Goal: Task Accomplishment & Management: Manage account settings

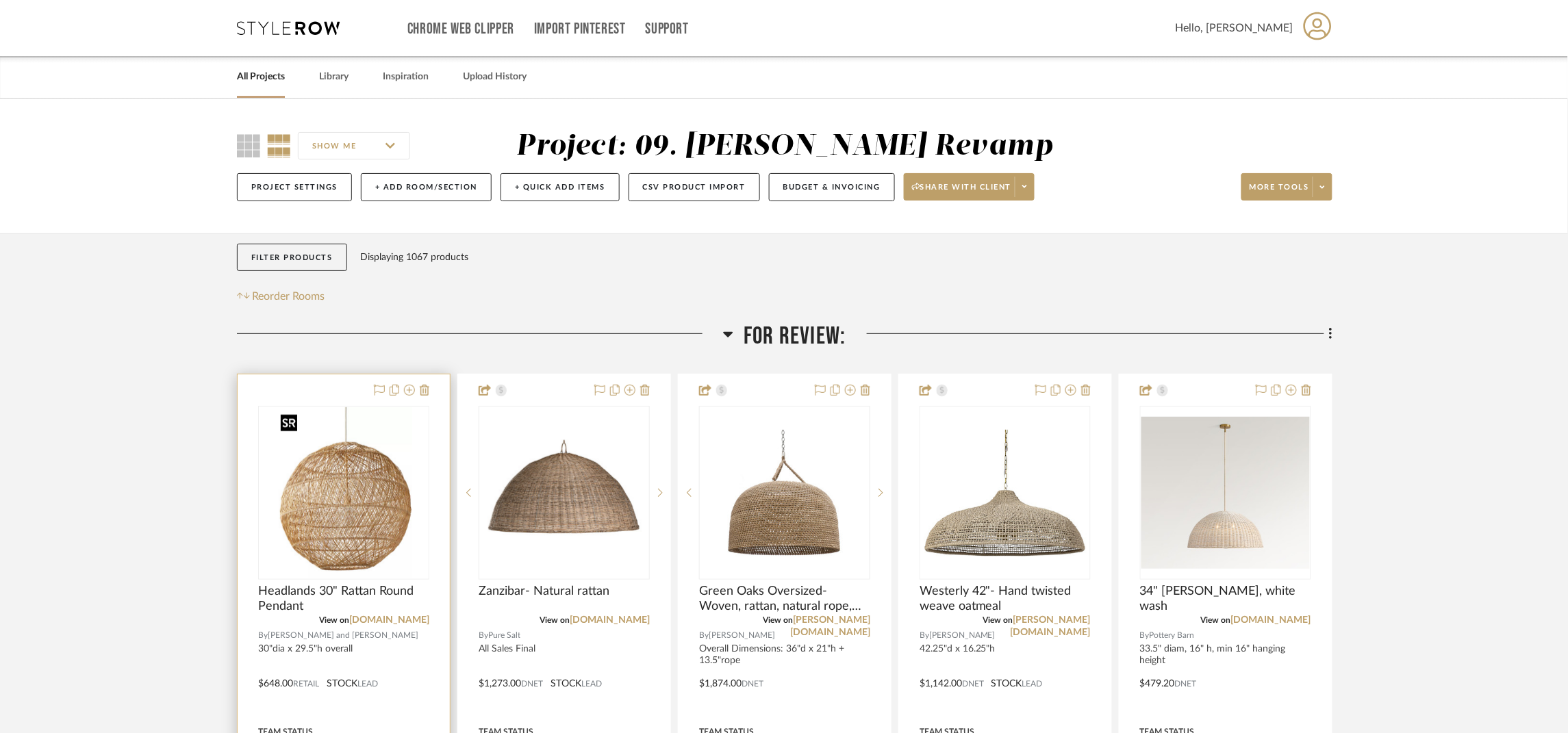
click at [0, 0] on img at bounding box center [0, 0] width 0 height 0
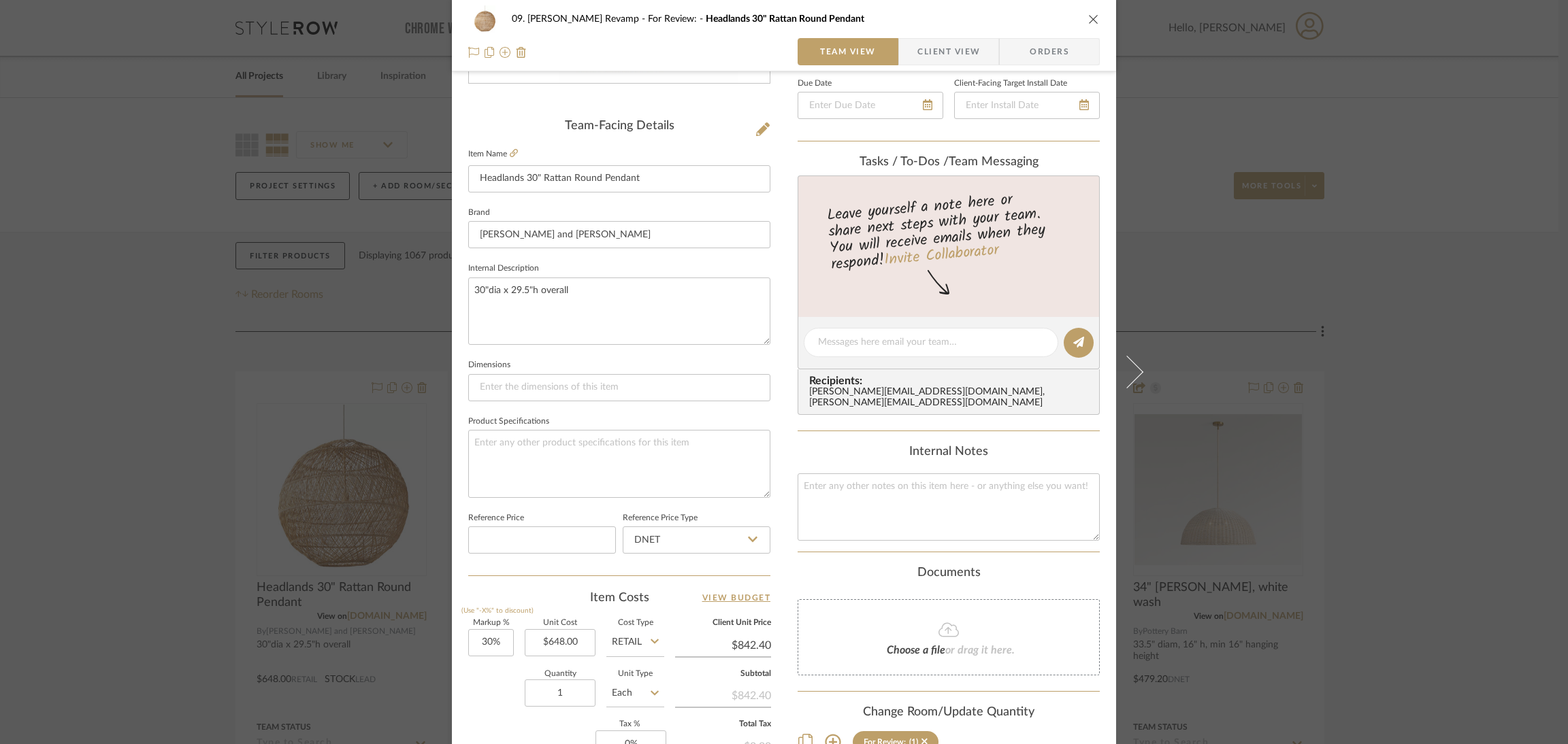
scroll to position [408, 0]
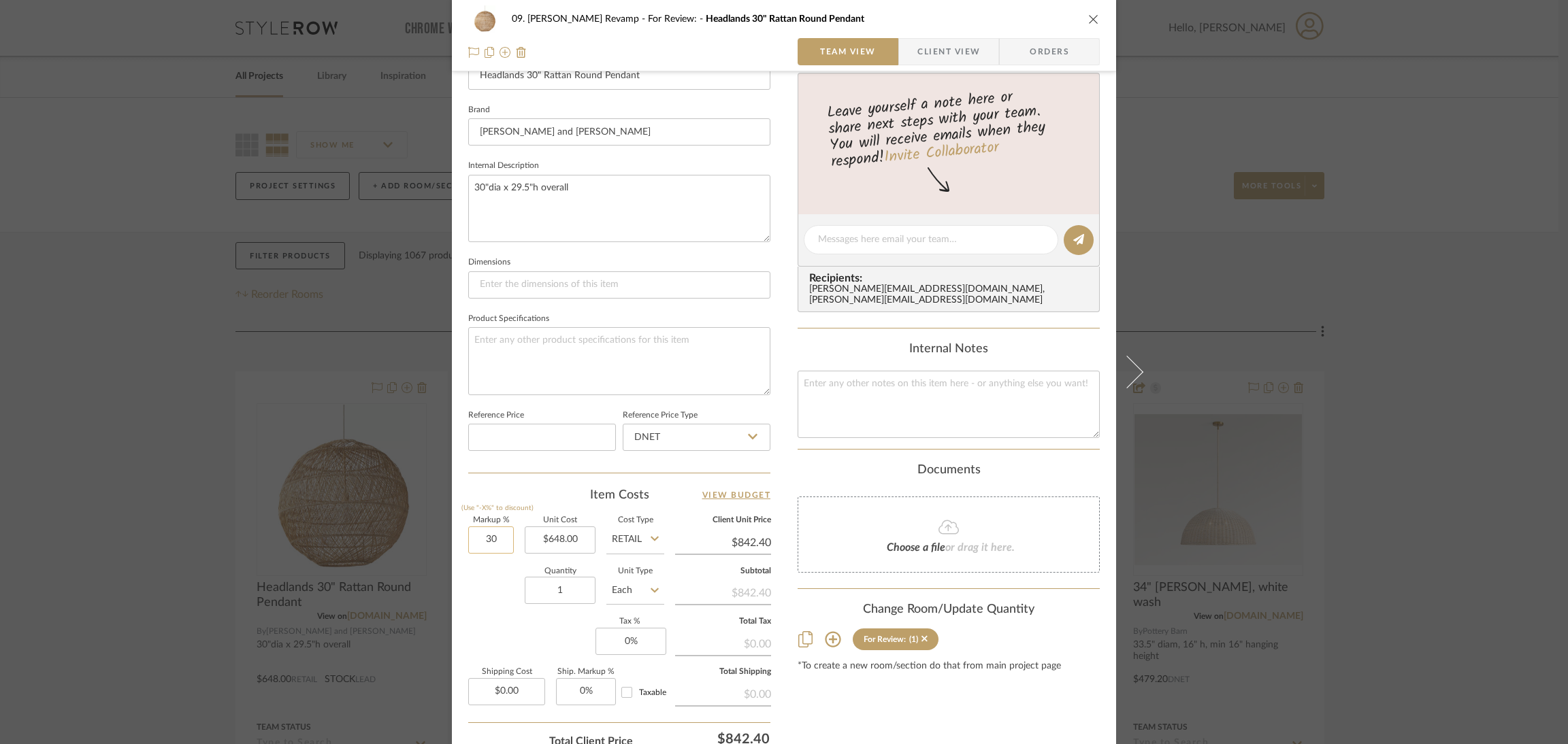
click at [499, 533] on input "30" at bounding box center [491, 540] width 45 height 27
type input "0%"
click at [504, 591] on div "Quantity 1 Unit Type Each" at bounding box center [566, 592] width 196 height 48
type input "$648.00"
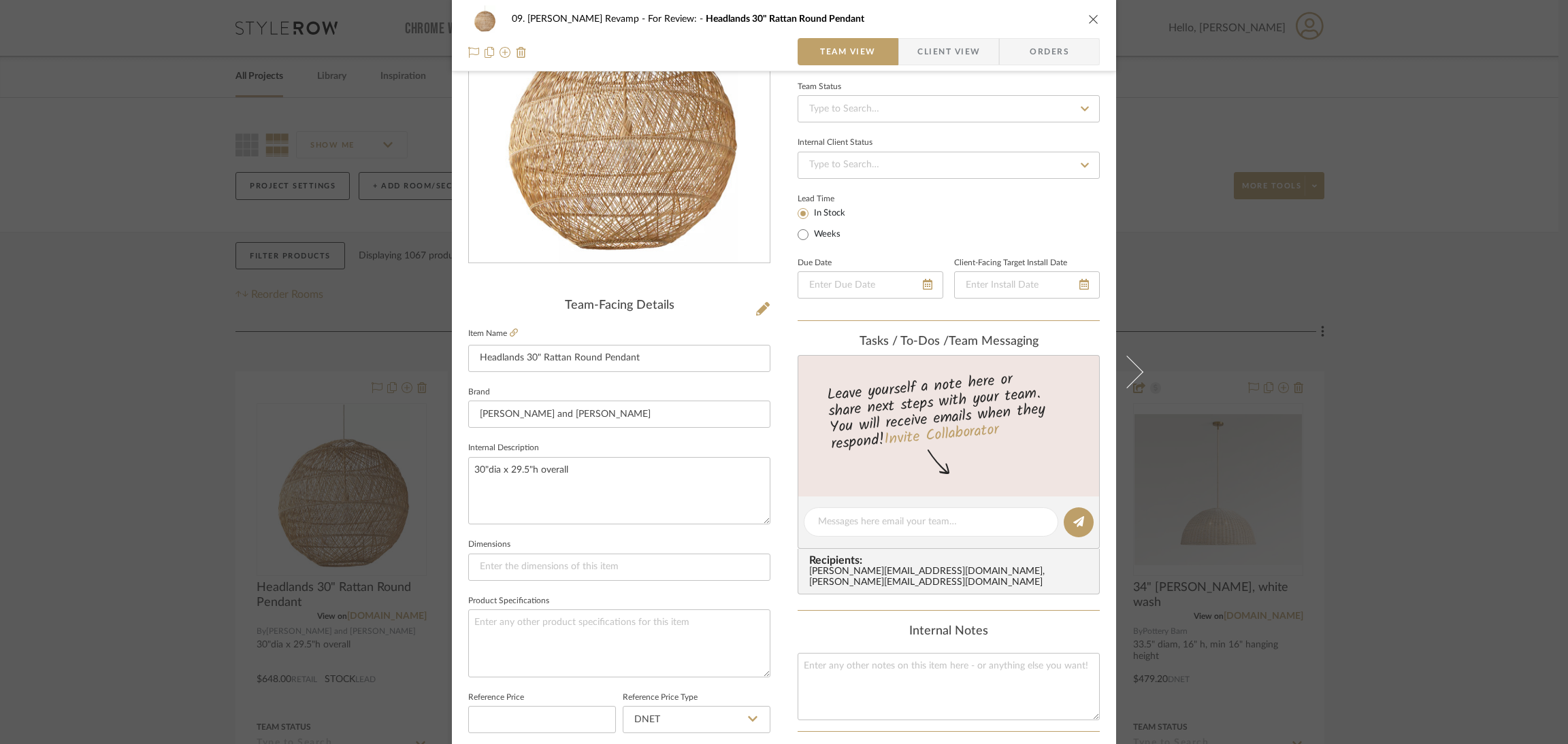
scroll to position [0, 0]
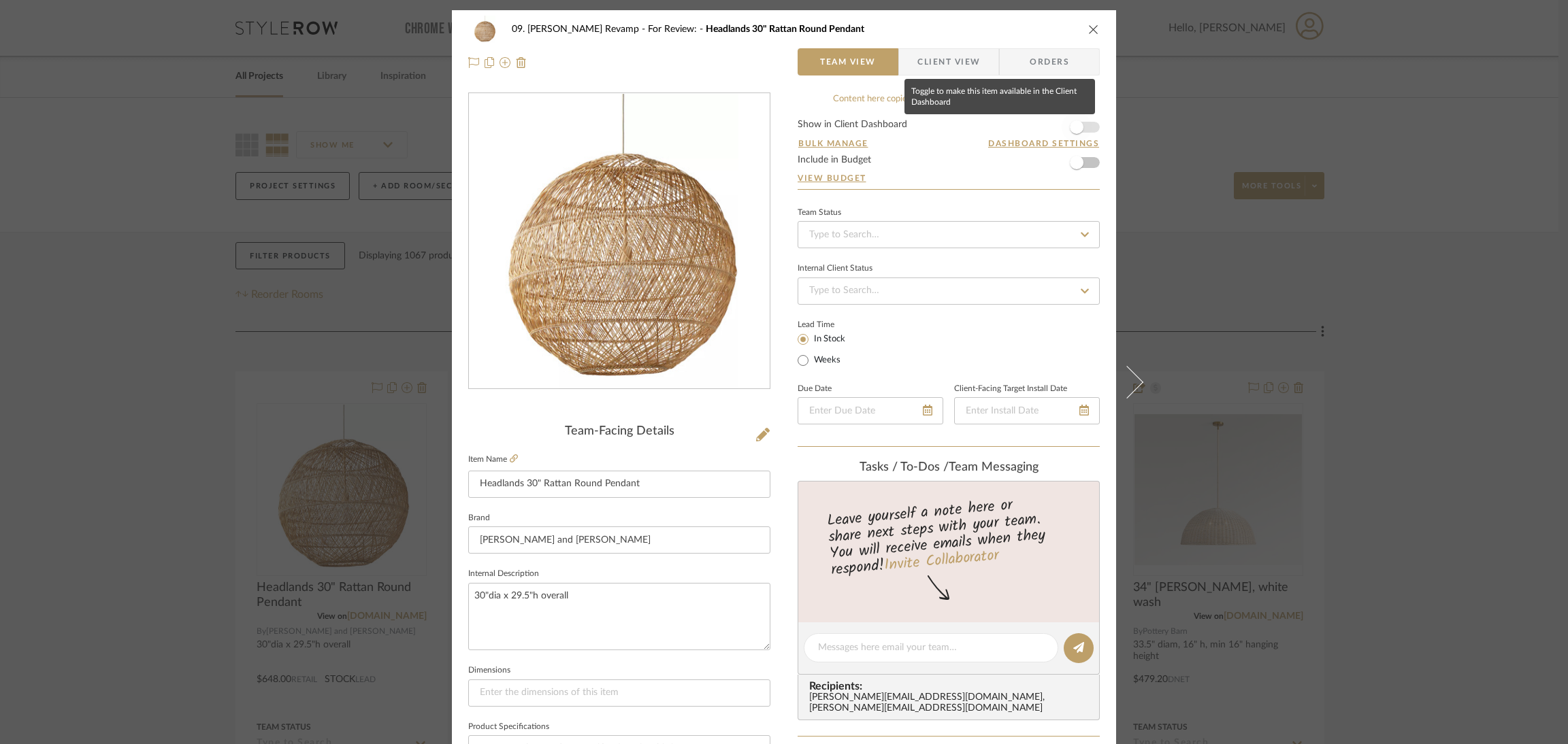
click at [1076, 124] on span "button" at bounding box center [1076, 127] width 14 height 14
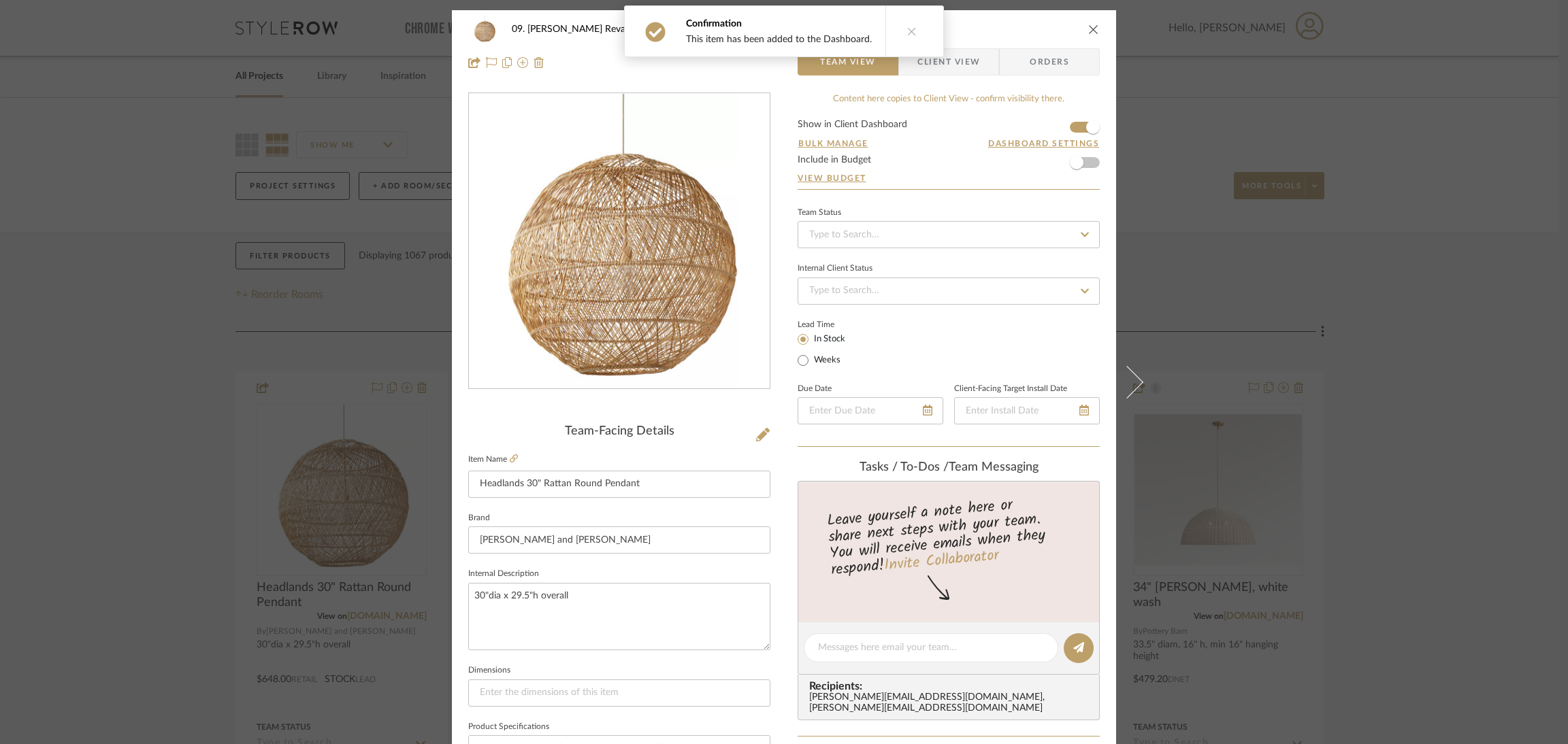
click at [932, 62] on div "Confirmation This item has been added to the Dashboard." at bounding box center [784, 31] width 331 height 62
click at [898, 32] on button at bounding box center [911, 32] width 52 height 50
click at [945, 61] on span "Client View" at bounding box center [949, 62] width 63 height 27
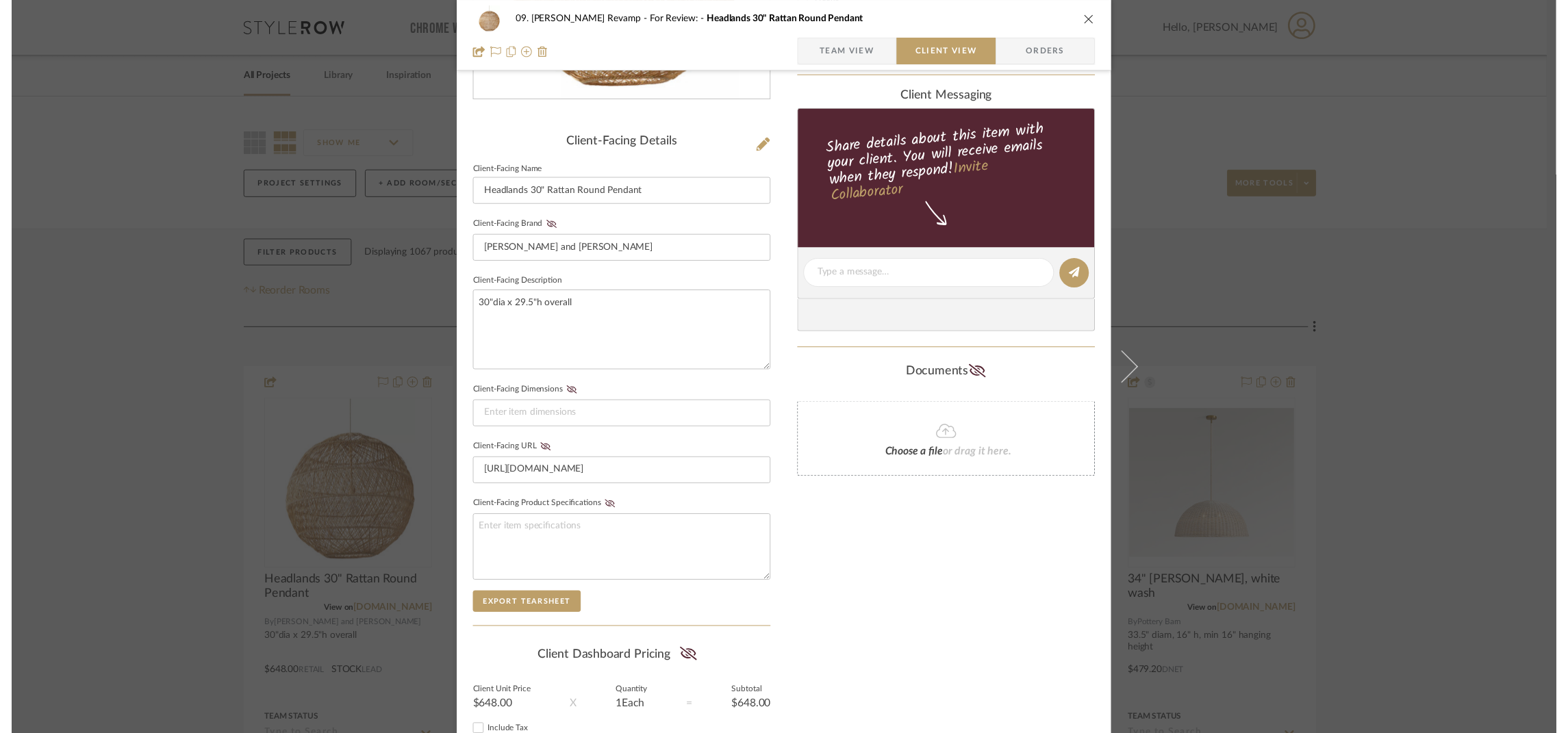
scroll to position [307, 0]
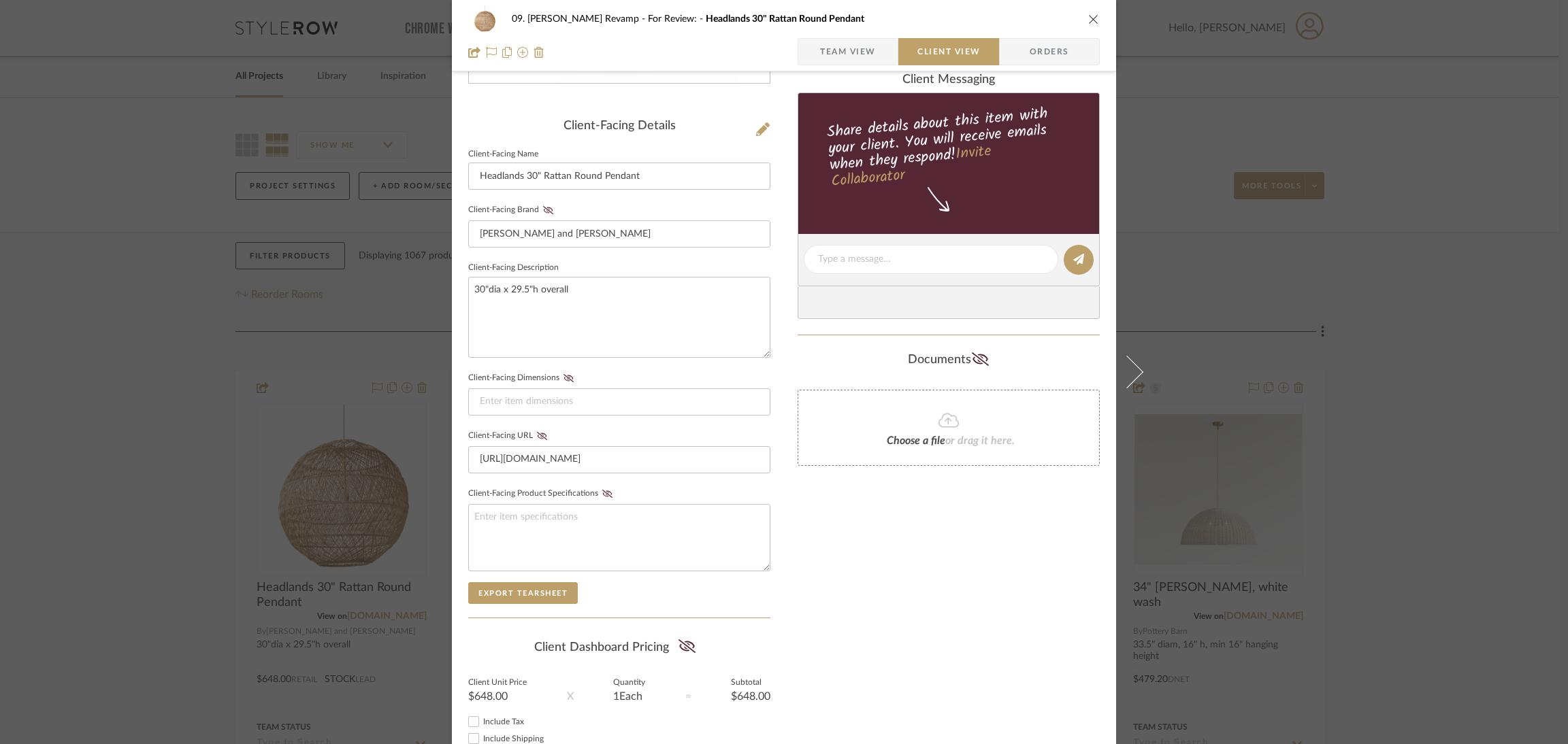
drag, startPoint x: 683, startPoint y: 641, endPoint x: 717, endPoint y: 630, distance: 35.7
click at [684, 641] on icon at bounding box center [687, 646] width 17 height 14
click at [1410, 371] on div "09. Jones Revamp For Review: Headlands 30" Rattan Round Pendant Team View Clien…" at bounding box center [784, 372] width 1568 height 744
